Goal: Find specific page/section: Find specific page/section

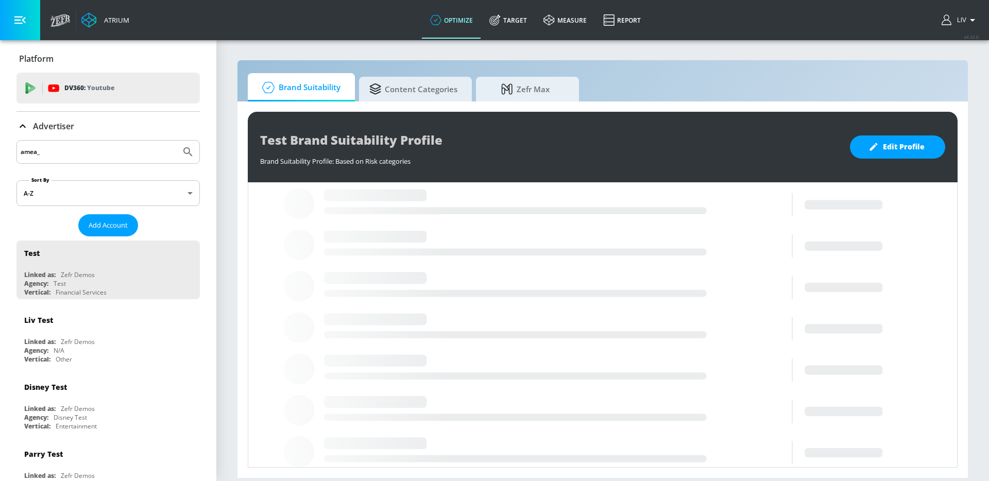
type input "amea_"
click at [177, 141] on button "Submit Search" at bounding box center [188, 152] width 23 height 23
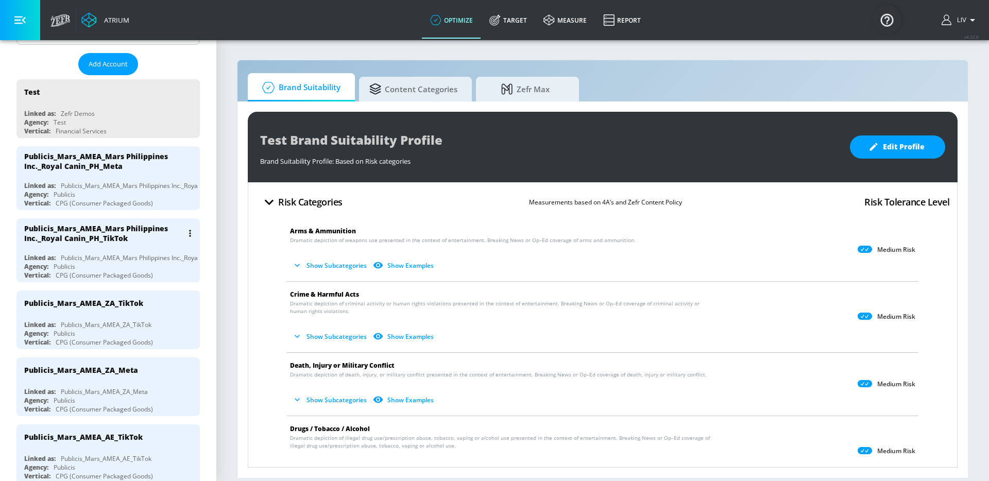
scroll to position [180, 0]
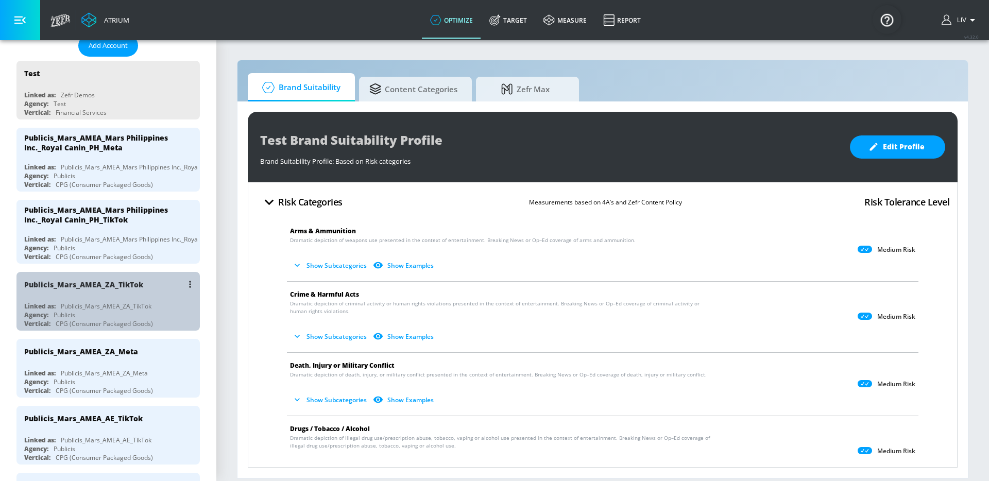
click at [119, 290] on div "Publicis_Mars_AMEA_ZA_TikTok" at bounding box center [110, 284] width 173 height 25
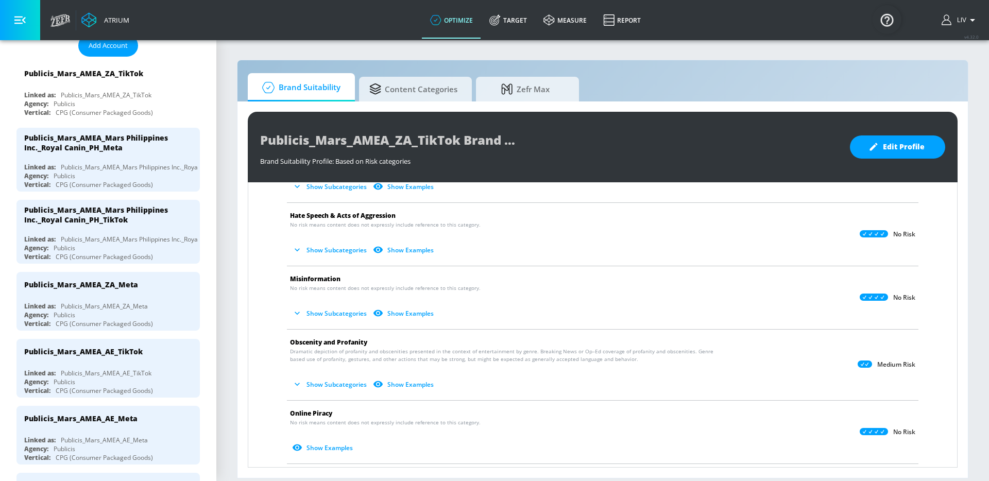
scroll to position [266, 0]
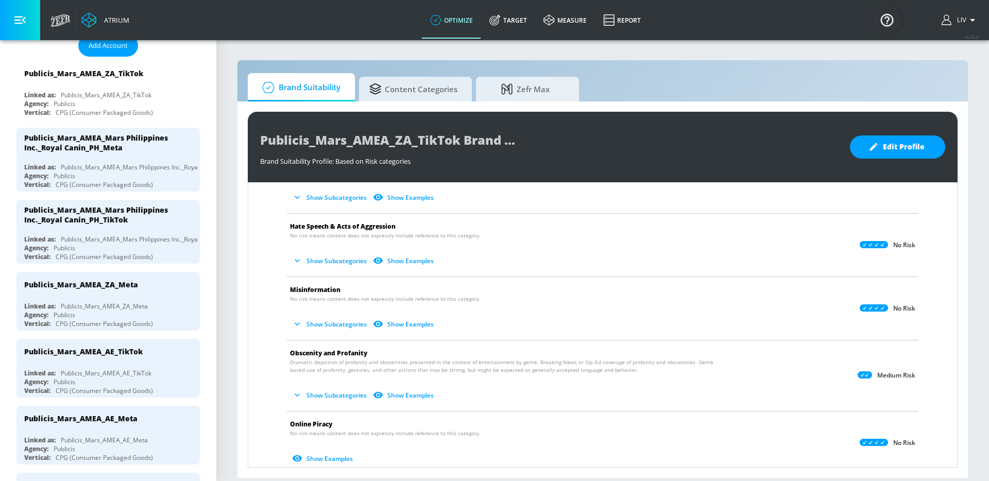
click at [300, 261] on icon "button" at bounding box center [297, 261] width 10 height 10
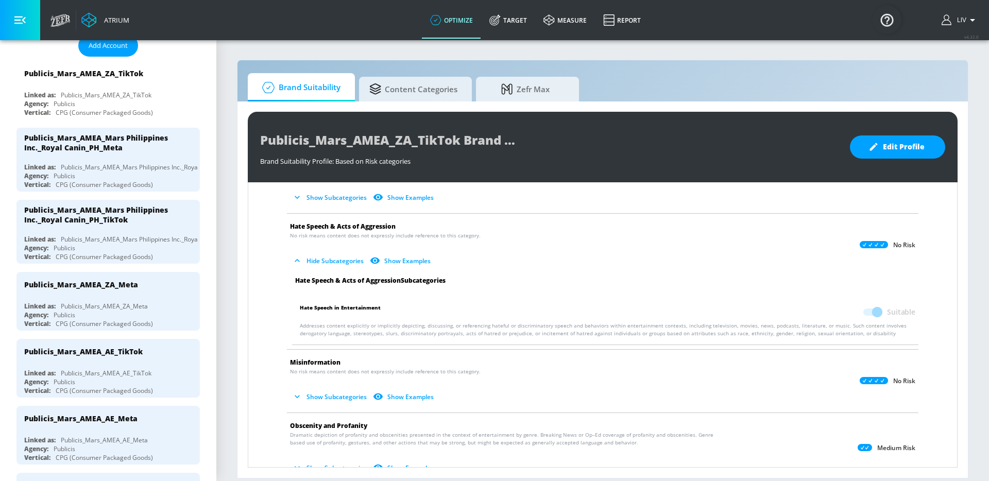
scroll to position [311, 0]
